Goal: Task Accomplishment & Management: Use online tool/utility

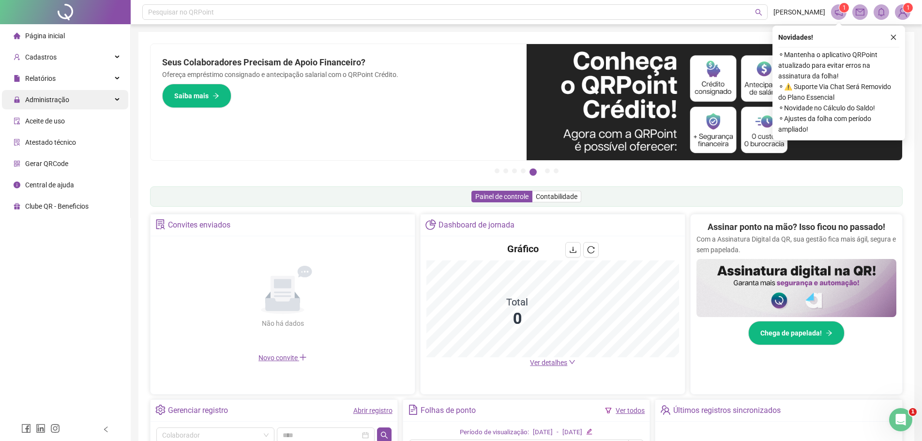
click at [49, 103] on span "Administração" at bounding box center [47, 100] width 44 height 8
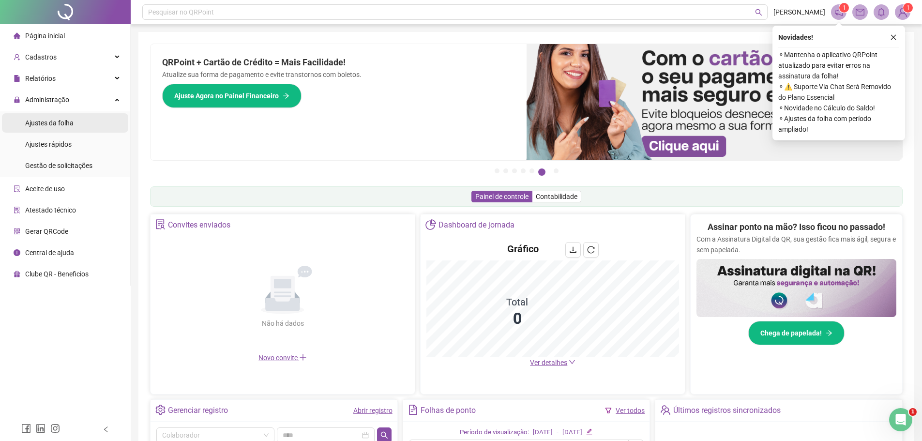
click at [46, 126] on span "Ajustes da folha" at bounding box center [49, 123] width 48 height 8
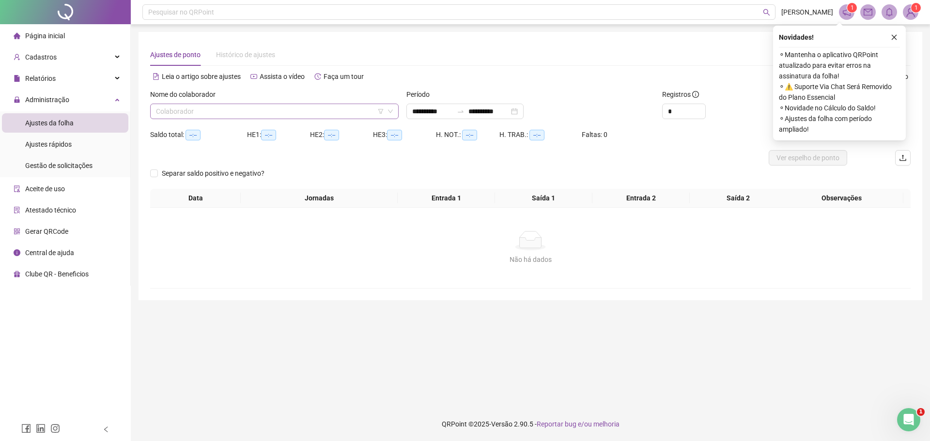
click at [183, 114] on input "search" at bounding box center [270, 111] width 228 height 15
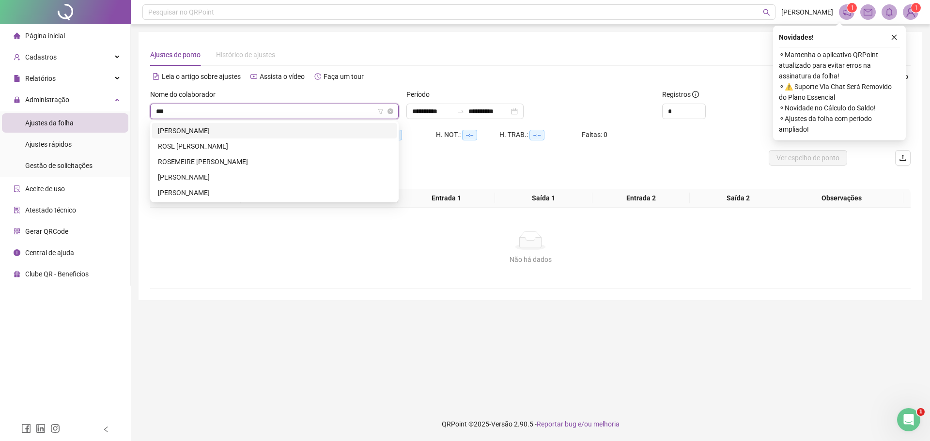
type input "****"
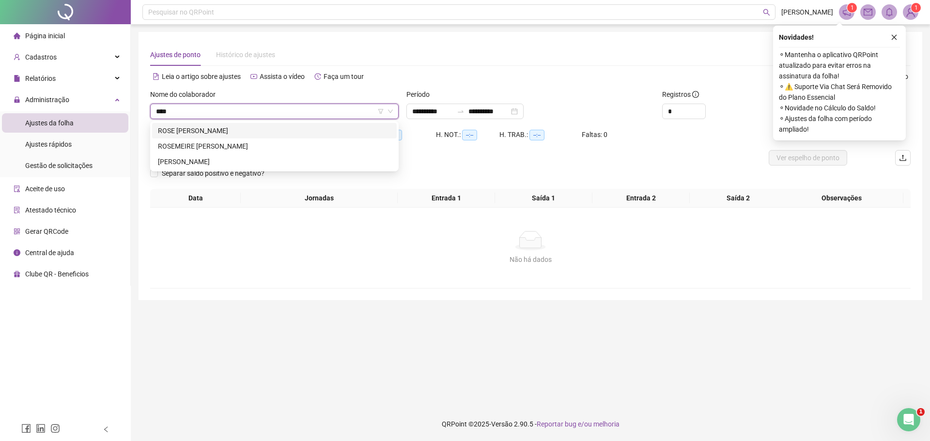
click at [185, 134] on div "ROSE [PERSON_NAME]" at bounding box center [274, 130] width 233 height 11
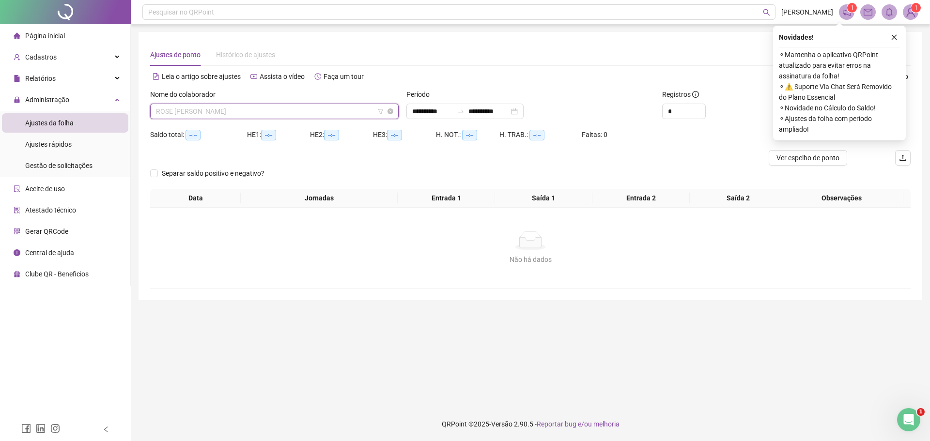
scroll to position [1162, 0]
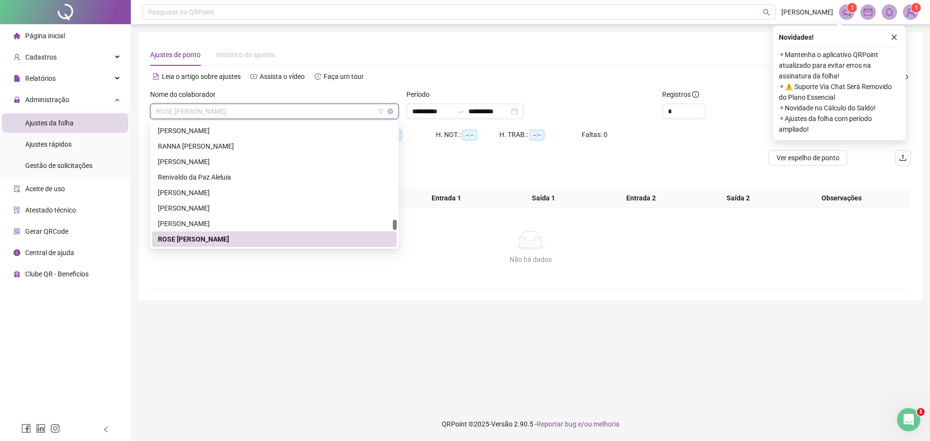
click at [262, 114] on span "ROSE [PERSON_NAME]" at bounding box center [274, 111] width 237 height 15
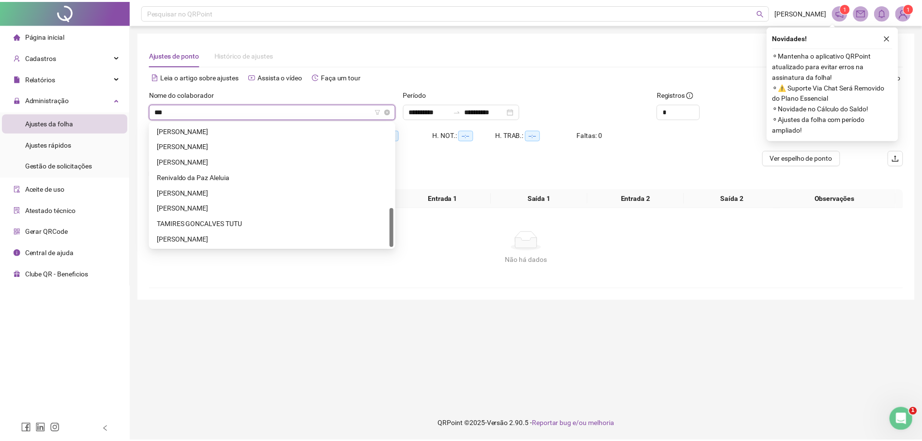
scroll to position [0, 0]
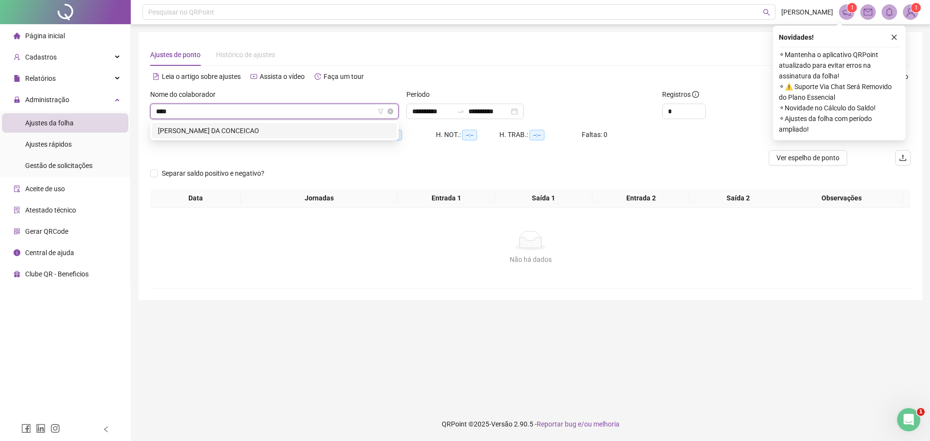
type input "*****"
click at [231, 131] on div "[PERSON_NAME] DA CONCEICAO" at bounding box center [274, 130] width 233 height 11
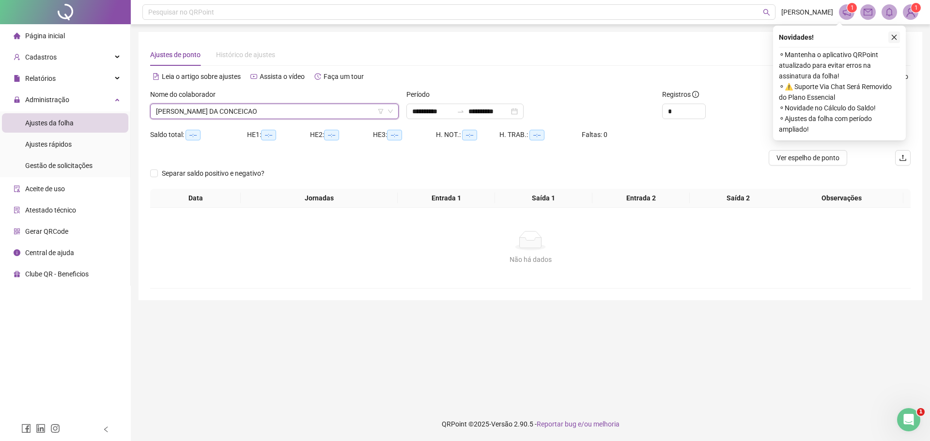
click at [894, 35] on icon "close" at bounding box center [893, 37] width 7 height 7
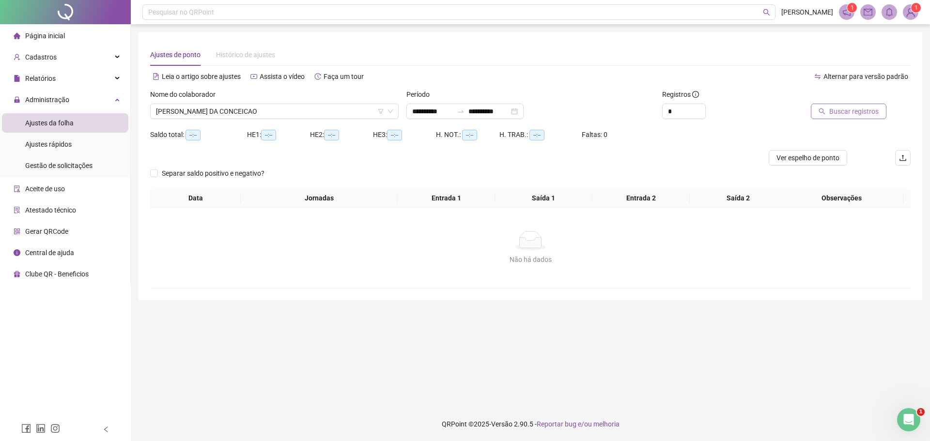
click at [861, 112] on span "Buscar registros" at bounding box center [853, 111] width 49 height 11
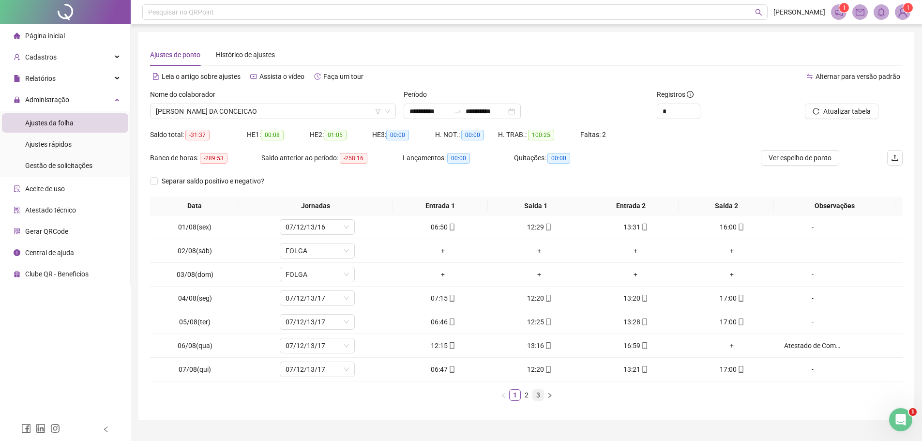
click at [539, 397] on link "3" at bounding box center [538, 395] width 11 height 11
click at [804, 370] on div "-" at bounding box center [812, 369] width 57 height 11
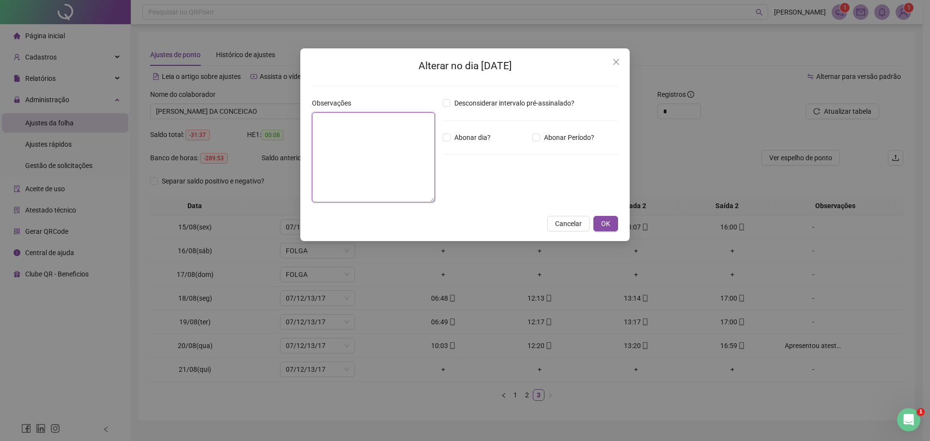
click at [398, 140] on textarea at bounding box center [373, 157] width 123 height 90
type textarea "**********"
click at [597, 223] on button "OK" at bounding box center [605, 223] width 25 height 15
